Goal: Transaction & Acquisition: Purchase product/service

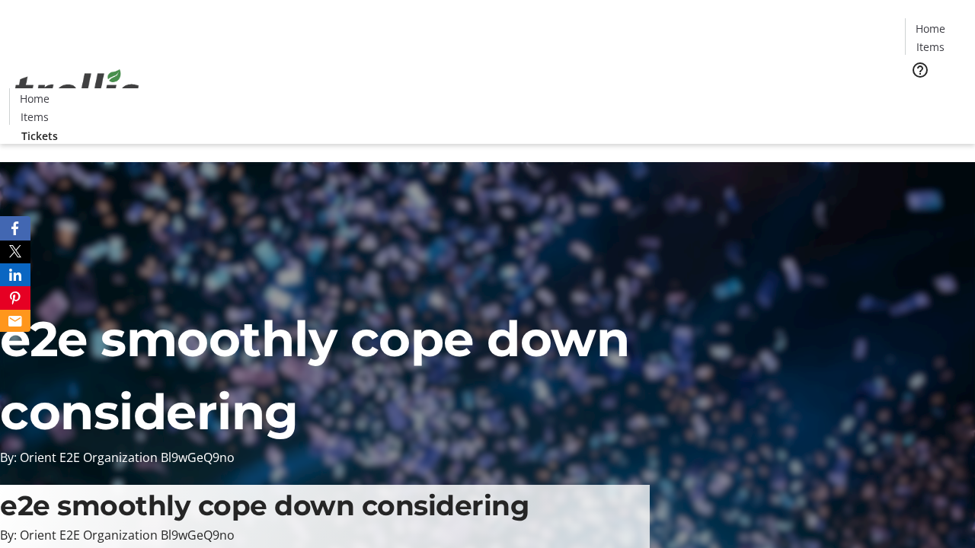
click at [917, 88] on span "Tickets" at bounding box center [935, 96] width 37 height 16
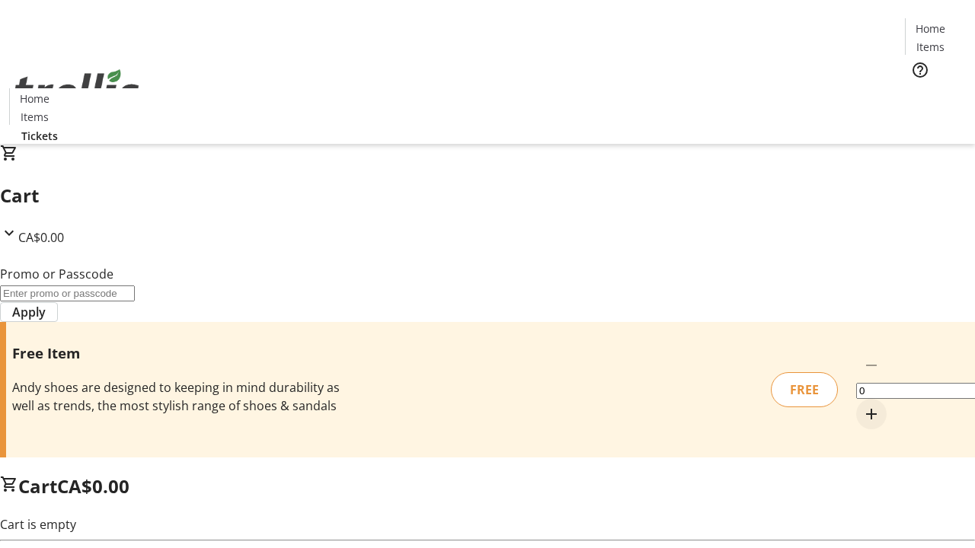
click at [862, 405] on mat-icon "Increment by one" at bounding box center [871, 414] width 18 height 18
type input "1"
